Goal: Information Seeking & Learning: Learn about a topic

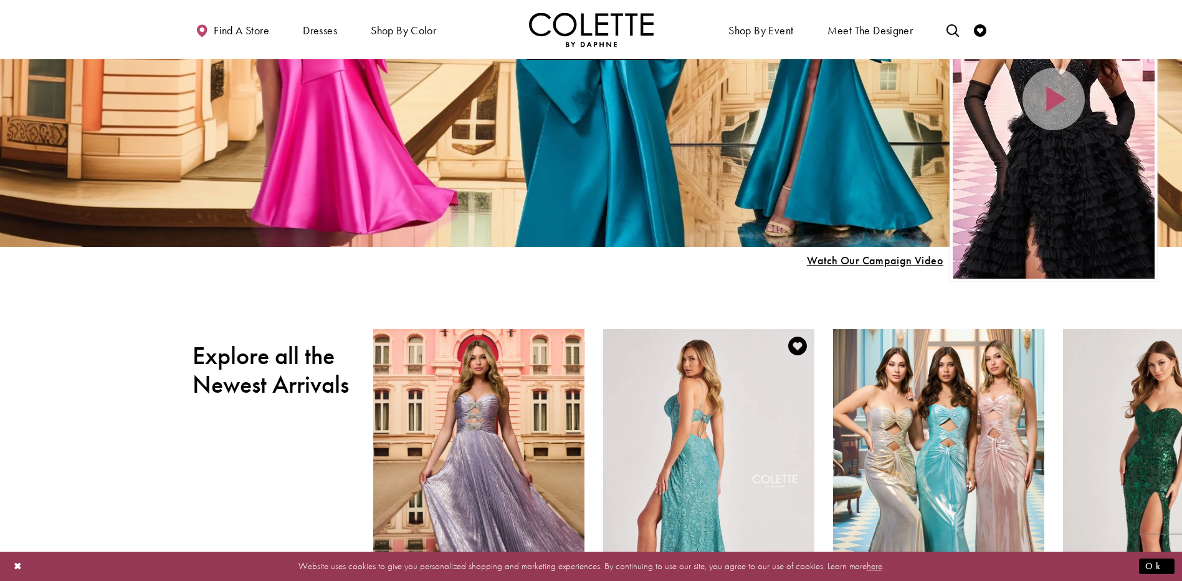
scroll to position [436, 0]
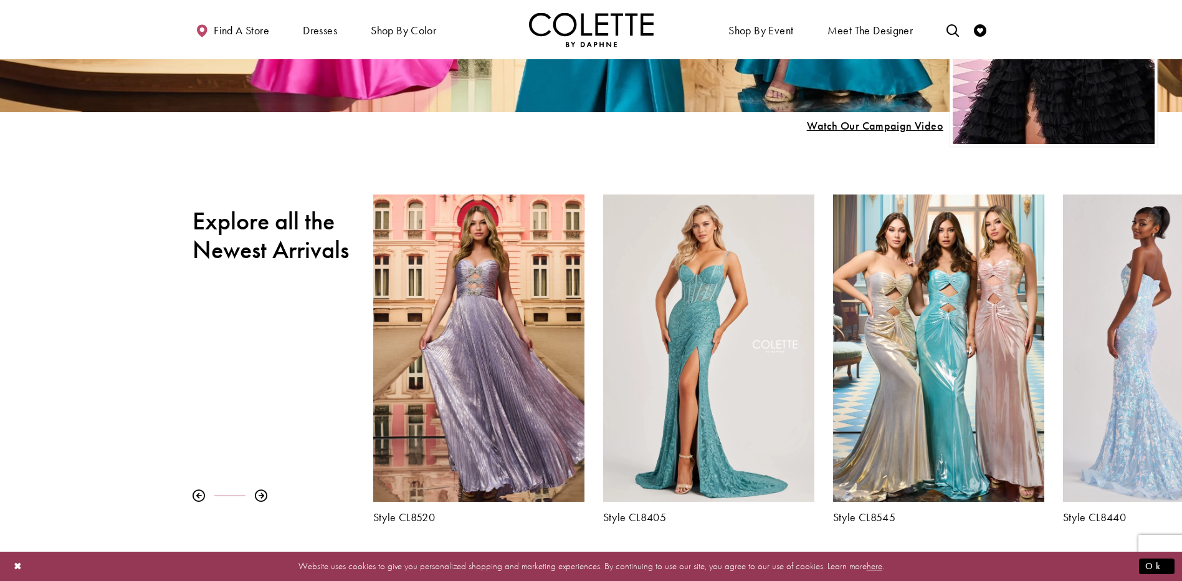
click at [1167, 416] on div "Visit Colette by Daphne Style No. CL8440 Page" at bounding box center [1168, 347] width 211 height 307
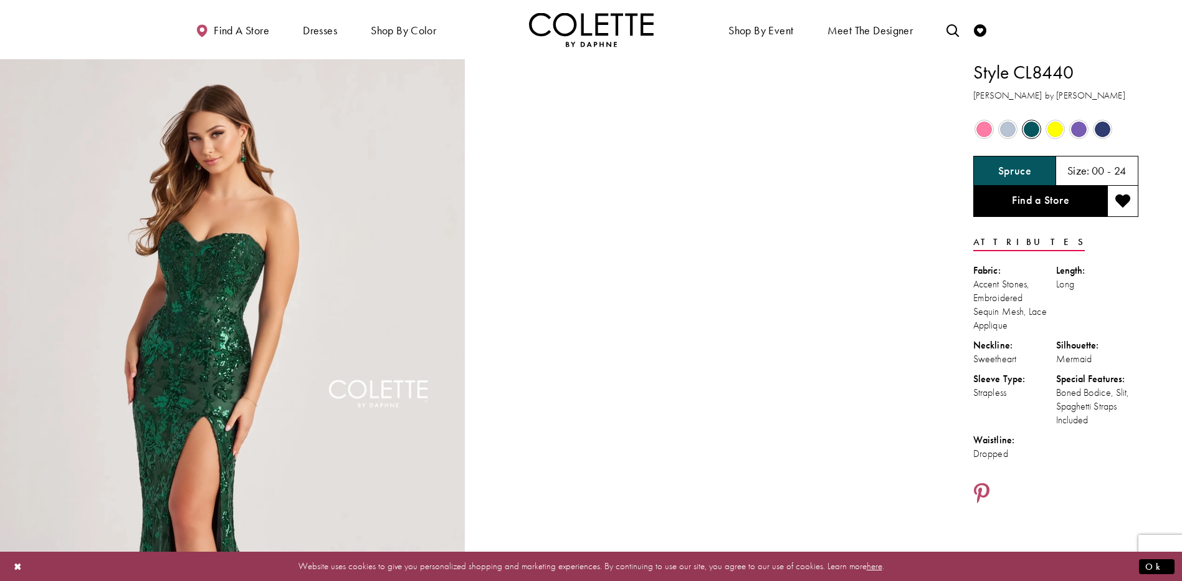
click at [1010, 128] on span "Product color controls state depends on size chosen" at bounding box center [1008, 130] width 16 height 16
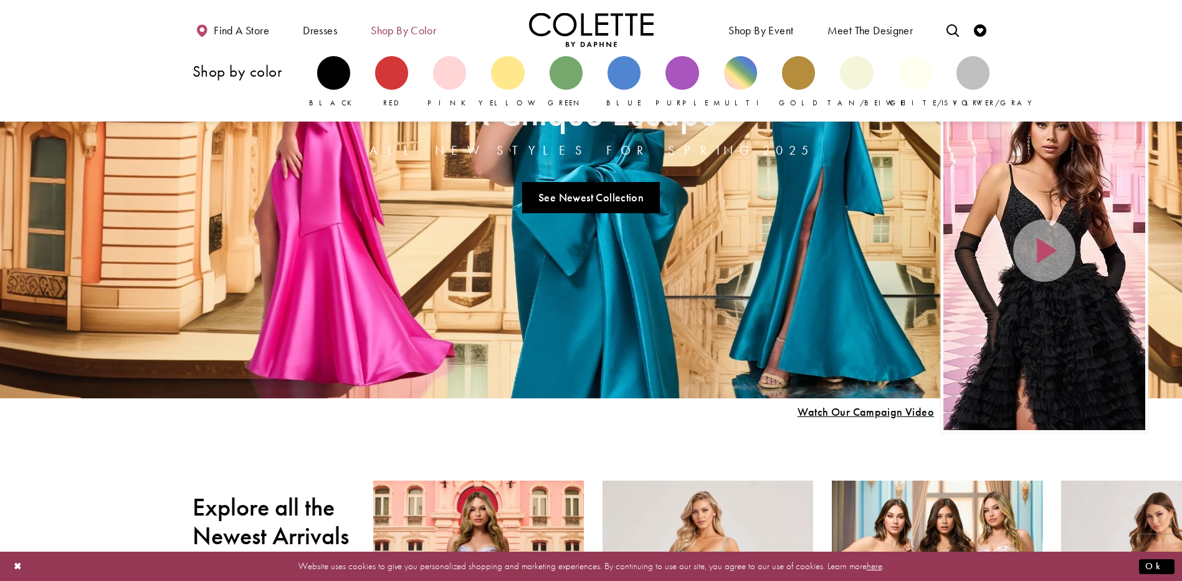
scroll to position [125, 0]
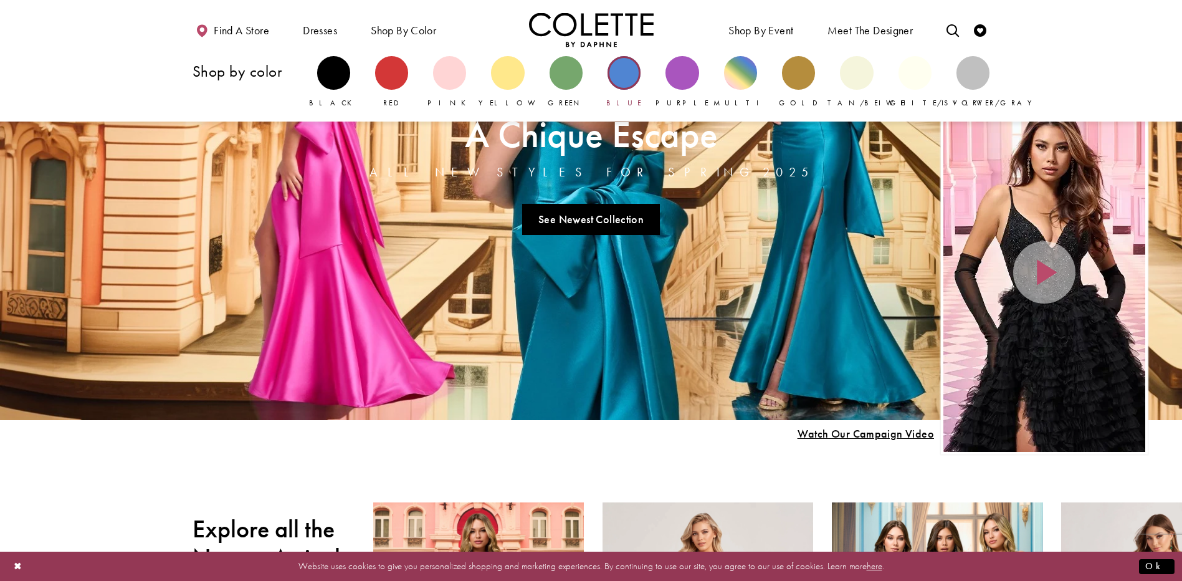
click at [620, 72] on div "Primary block" at bounding box center [624, 72] width 33 height 33
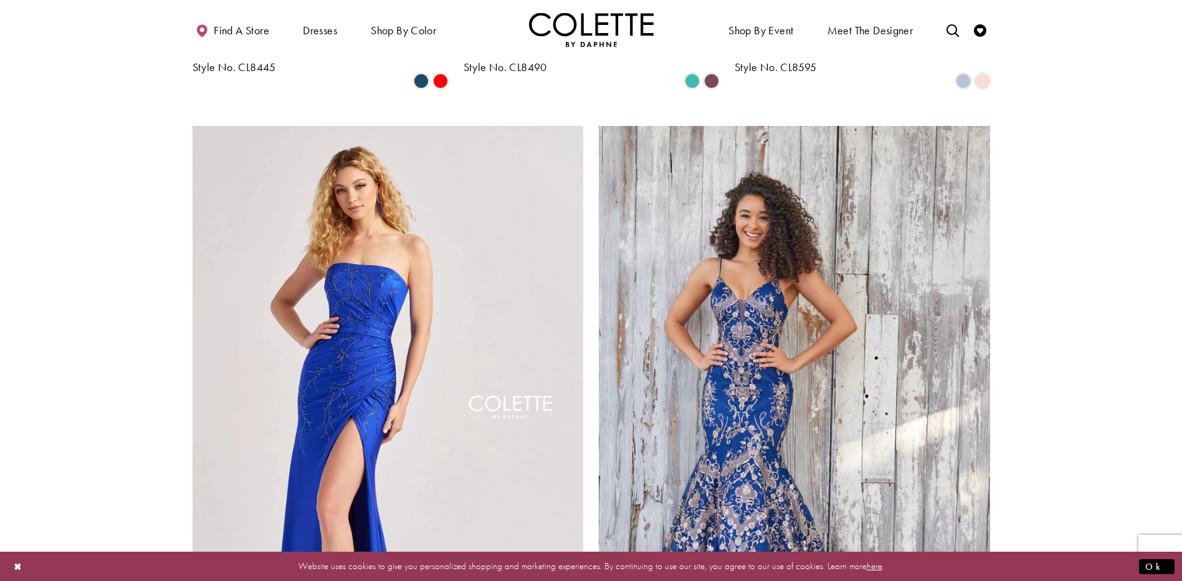
scroll to position [1685, 0]
